Goal: Task Accomplishment & Management: Complete application form

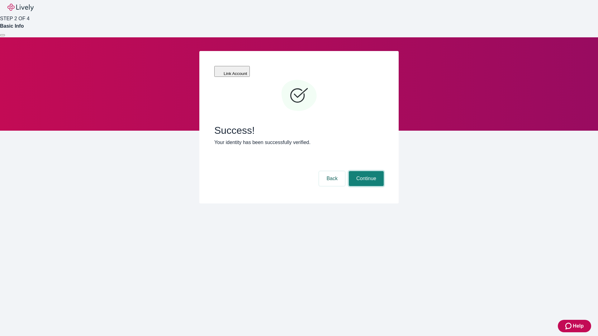
click at [365, 171] on button "Continue" at bounding box center [366, 178] width 35 height 15
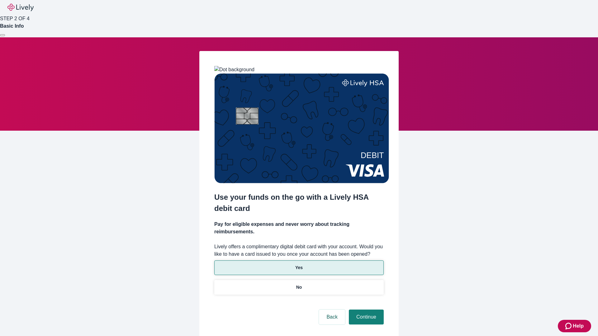
click at [299, 265] on p "Yes" at bounding box center [298, 268] width 7 height 7
click at [365, 310] on button "Continue" at bounding box center [366, 317] width 35 height 15
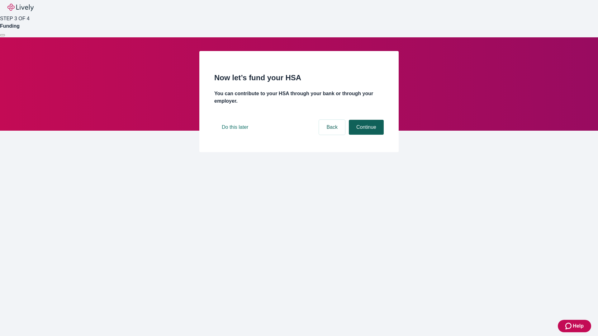
click at [365, 135] on button "Continue" at bounding box center [366, 127] width 35 height 15
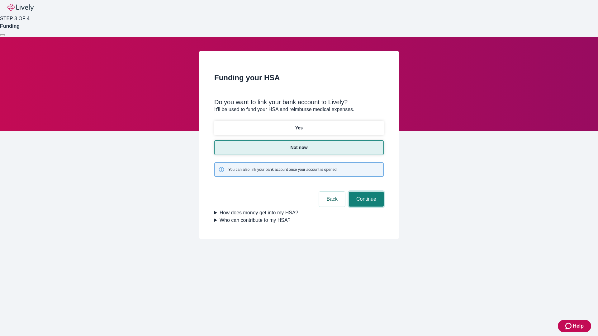
click at [365, 192] on button "Continue" at bounding box center [366, 199] width 35 height 15
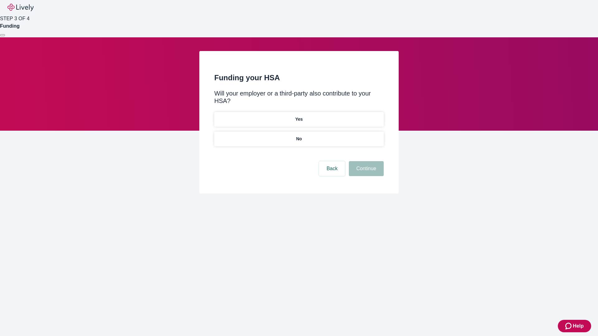
click at [299, 136] on p "No" at bounding box center [299, 139] width 6 height 7
click at [365, 161] on button "Continue" at bounding box center [366, 168] width 35 height 15
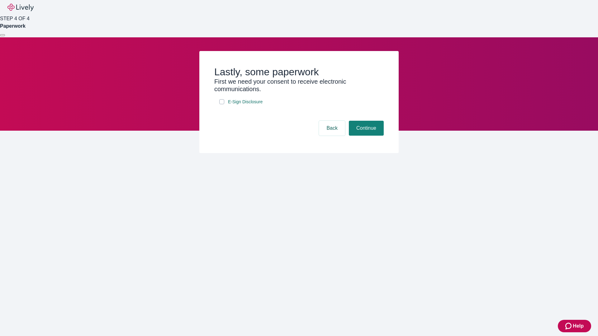
click at [222, 104] on input "E-Sign Disclosure" at bounding box center [221, 101] width 5 height 5
checkbox input "true"
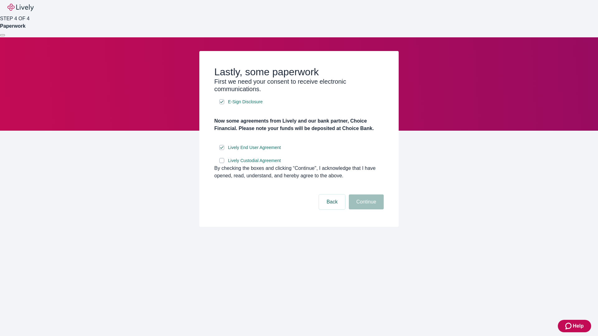
click at [222, 163] on input "Lively Custodial Agreement" at bounding box center [221, 160] width 5 height 5
checkbox input "true"
click at [365, 210] on button "Continue" at bounding box center [366, 202] width 35 height 15
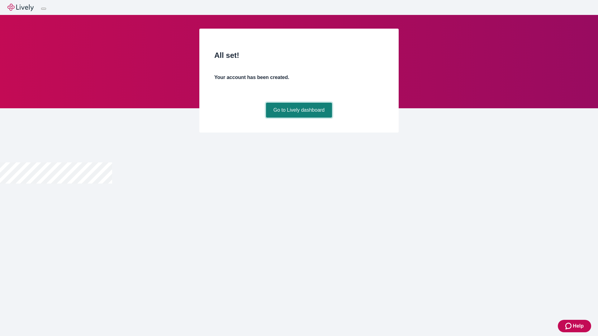
click at [299, 118] on link "Go to Lively dashboard" at bounding box center [299, 110] width 66 height 15
